Goal: Task Accomplishment & Management: Use online tool/utility

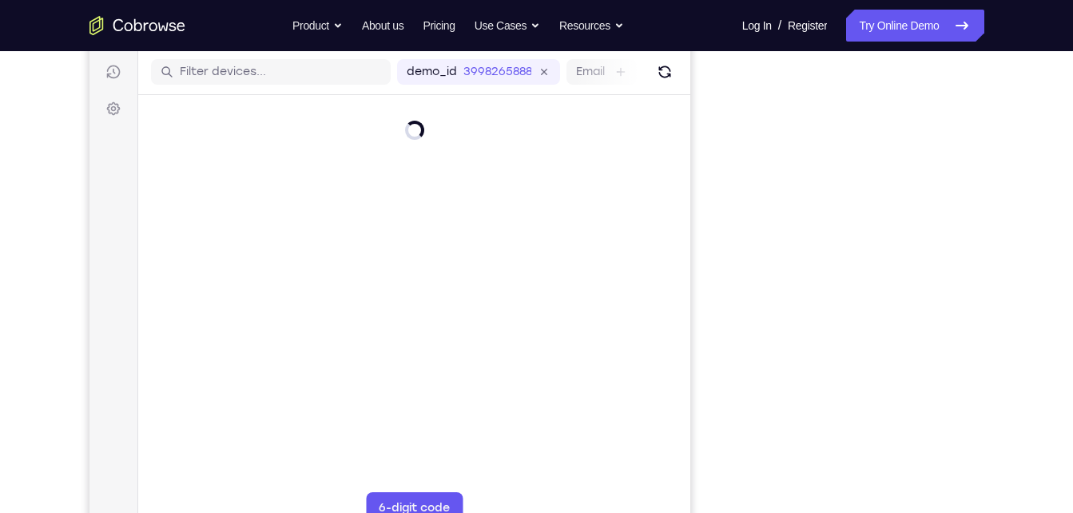
scroll to position [199, 0]
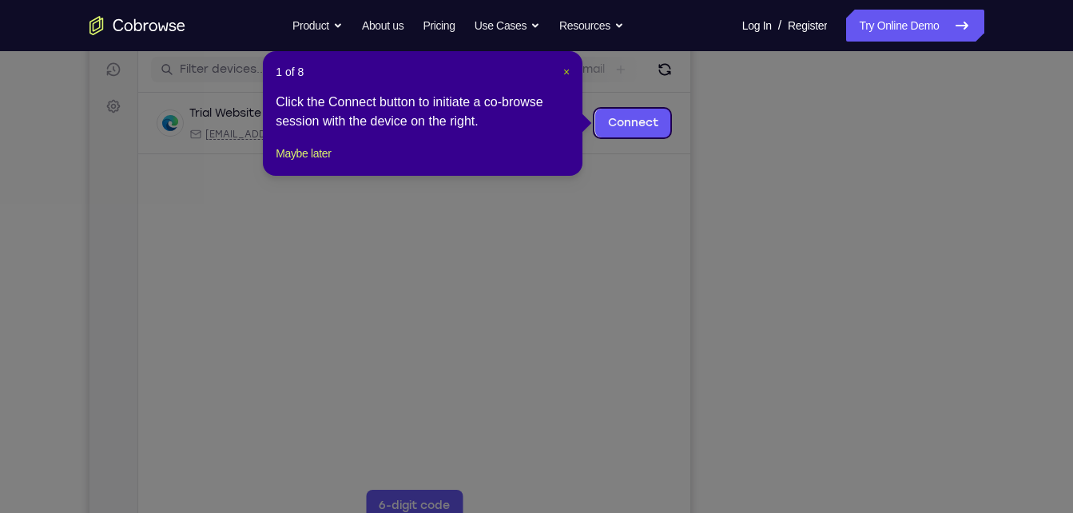
click at [566, 71] on span "×" at bounding box center [566, 72] width 6 height 13
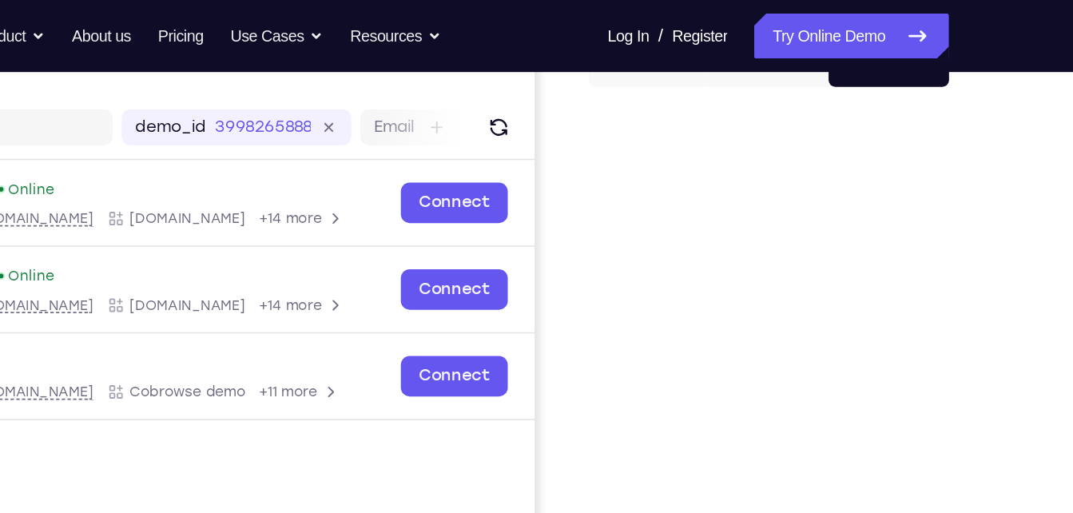
scroll to position [177, 0]
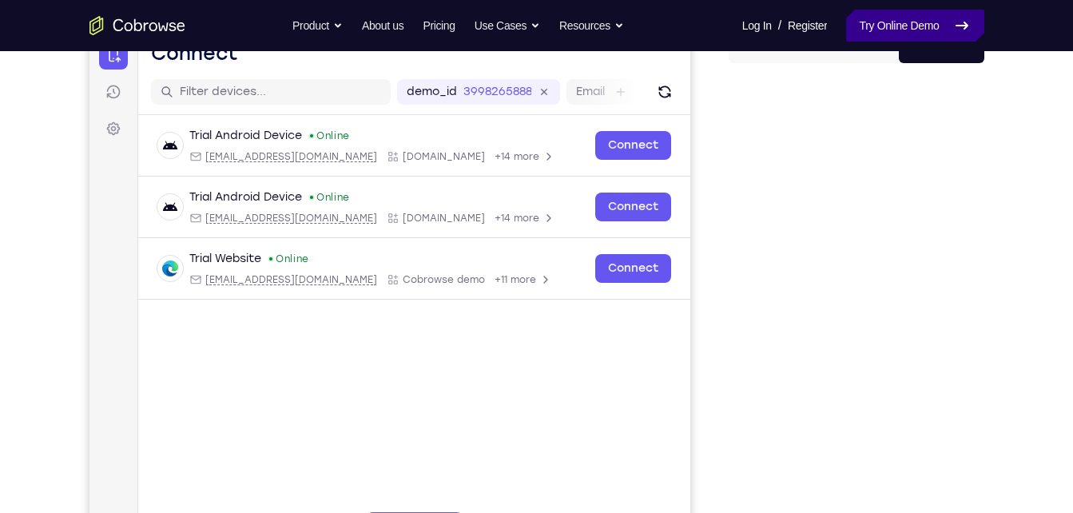
click at [866, 17] on link "Try Online Demo" at bounding box center [914, 26] width 137 height 32
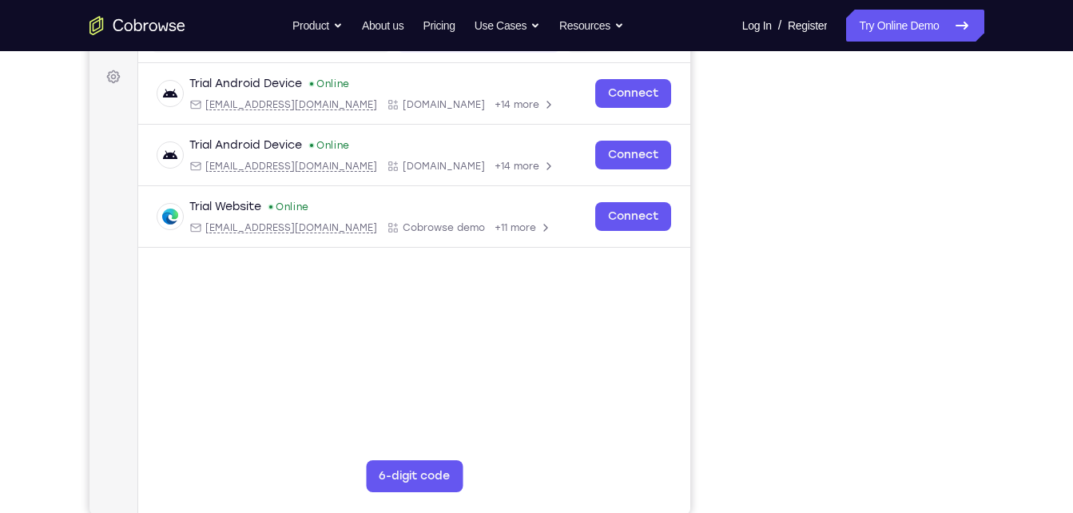
scroll to position [229, 0]
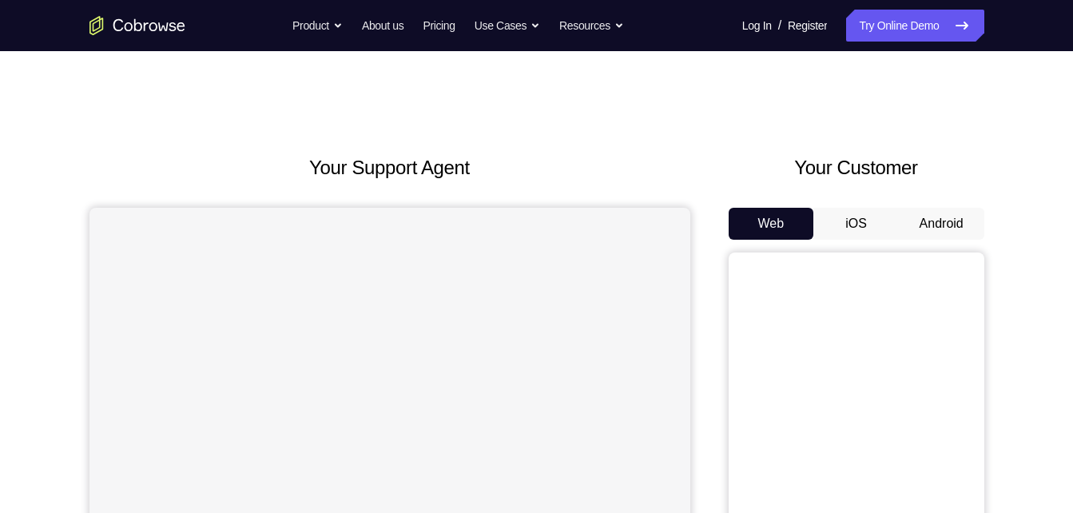
click at [929, 221] on button "Android" at bounding box center [942, 224] width 86 height 32
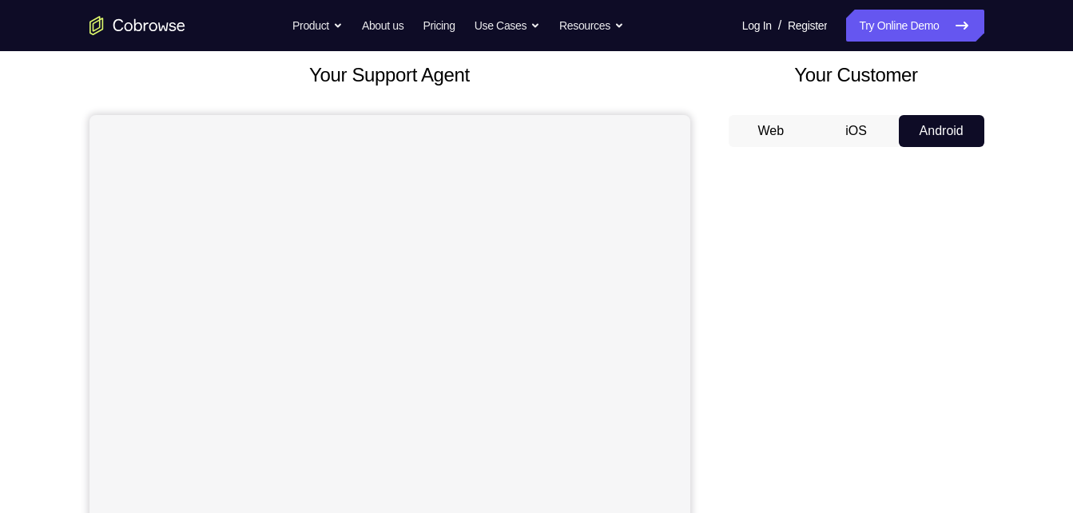
scroll to position [96, 0]
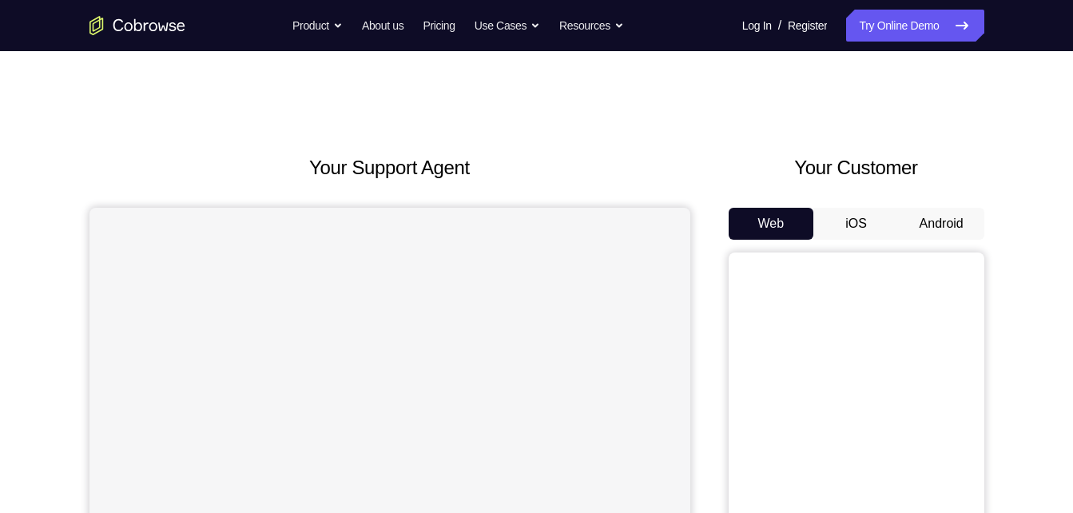
click at [933, 211] on button "Android" at bounding box center [942, 224] width 86 height 32
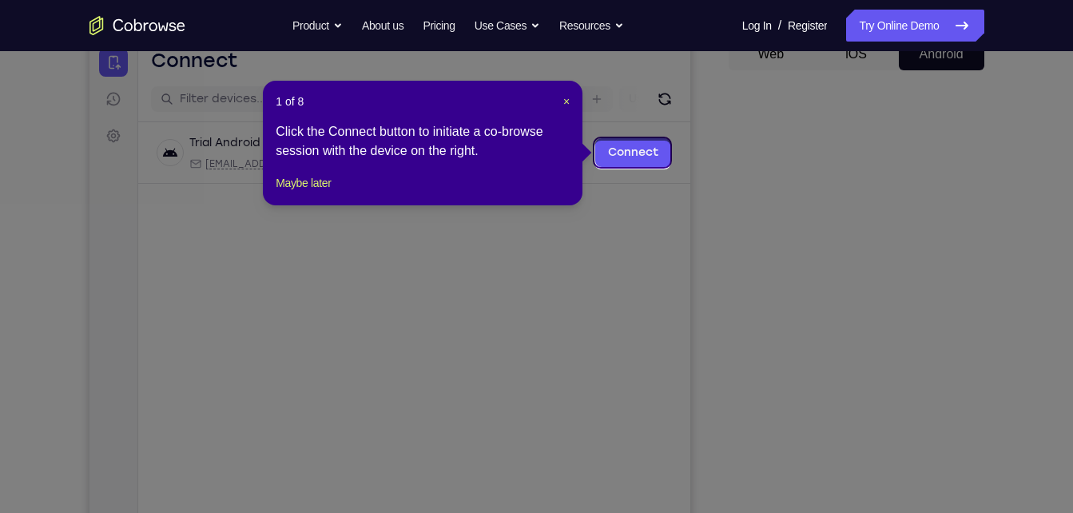
scroll to position [167, 0]
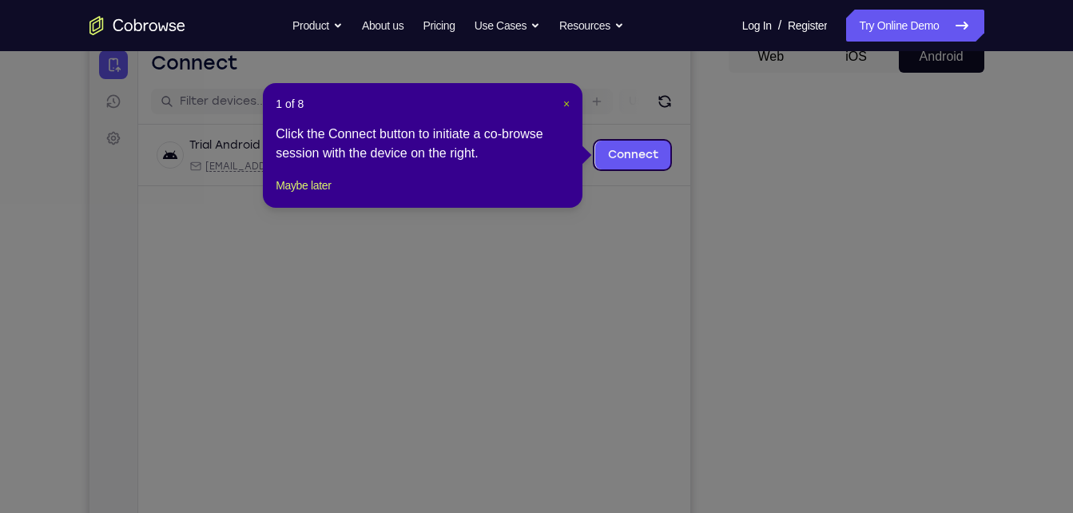
click at [567, 102] on span "×" at bounding box center [566, 103] width 6 height 13
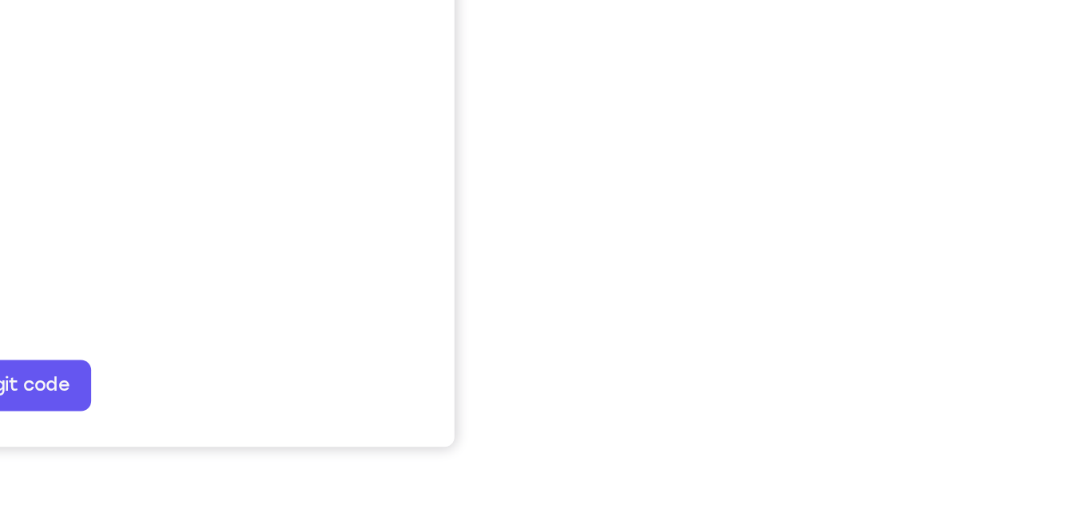
scroll to position [273, 0]
